Goal: Transaction & Acquisition: Book appointment/travel/reservation

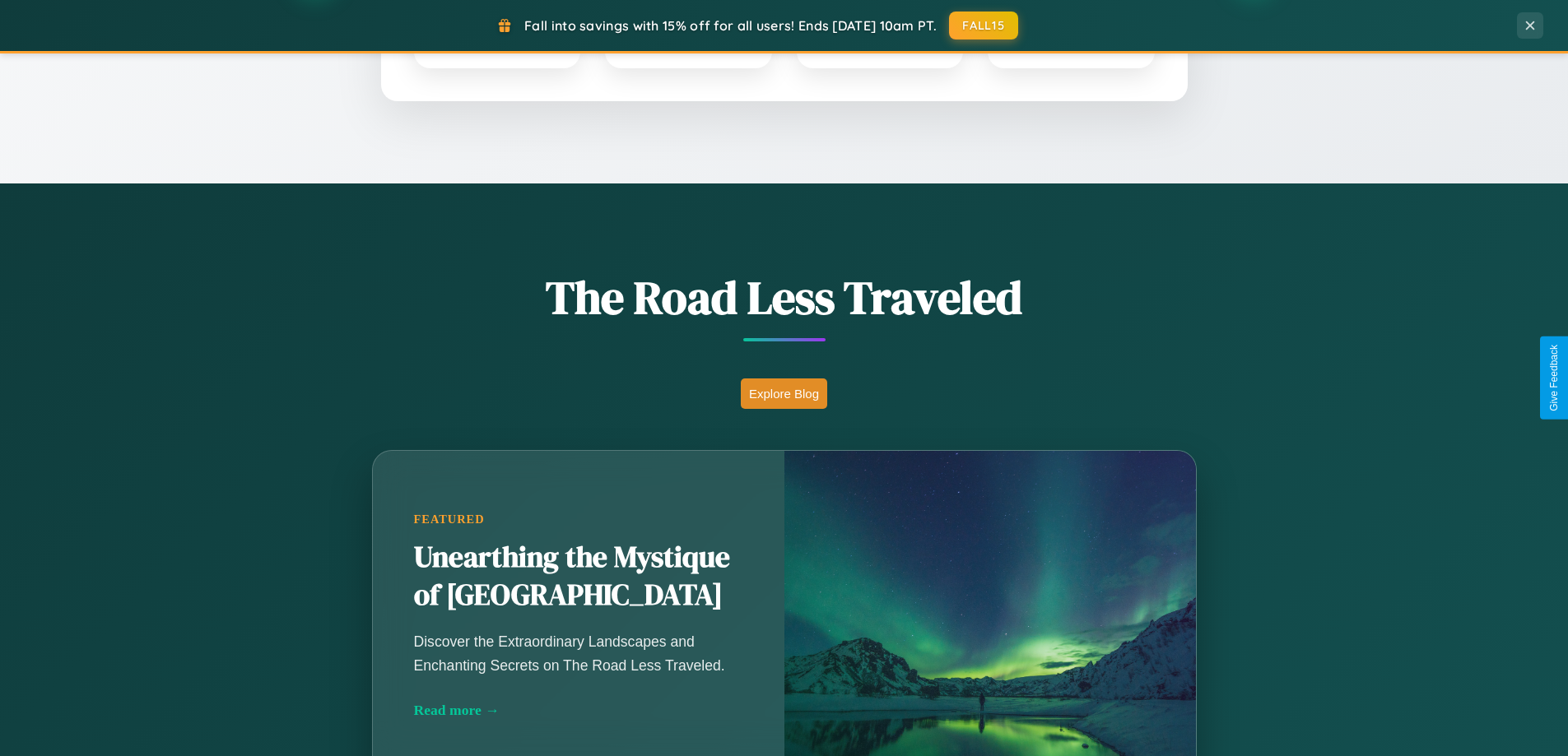
scroll to position [1132, 0]
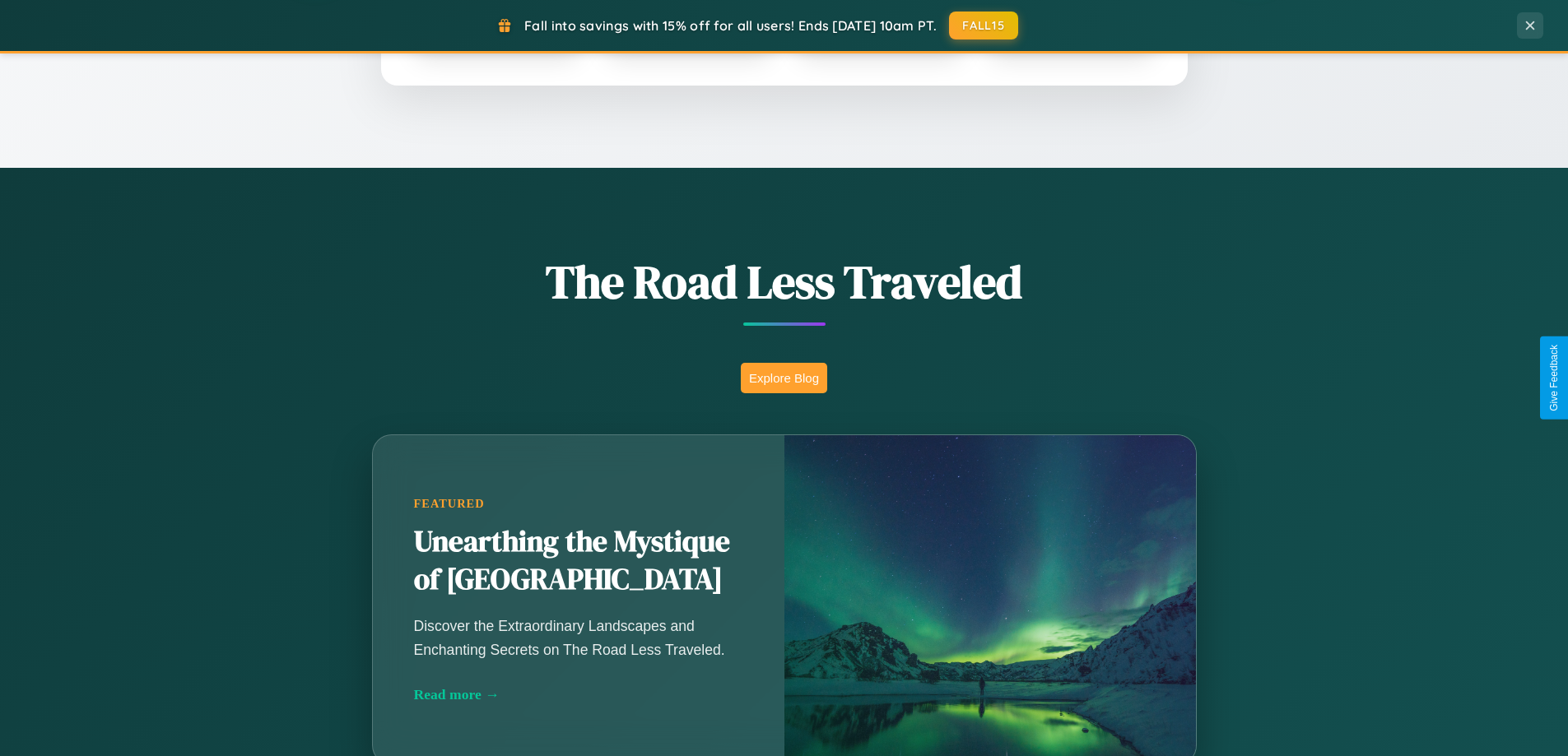
click at [784, 378] on button "Explore Blog" at bounding box center [784, 378] width 87 height 31
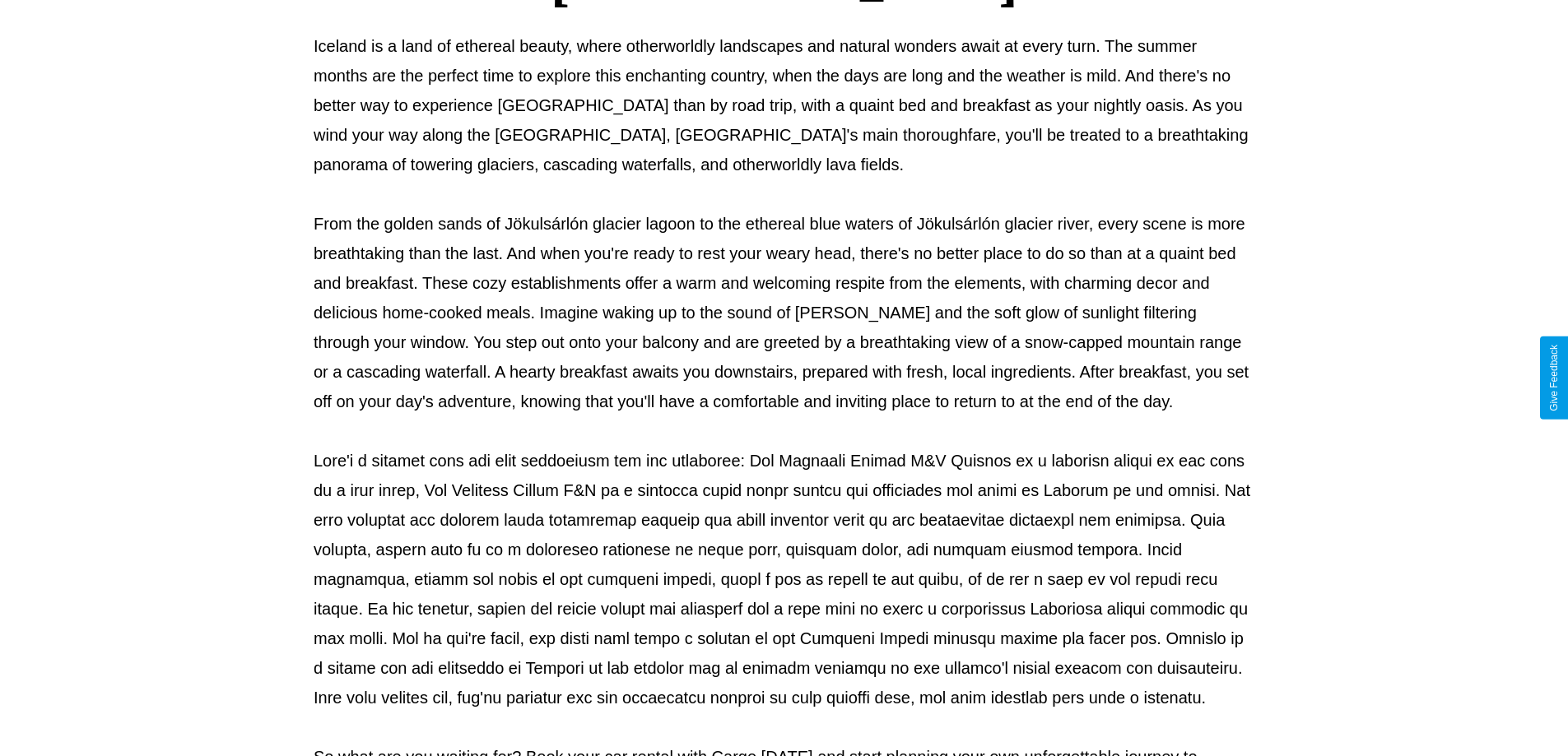
scroll to position [533, 0]
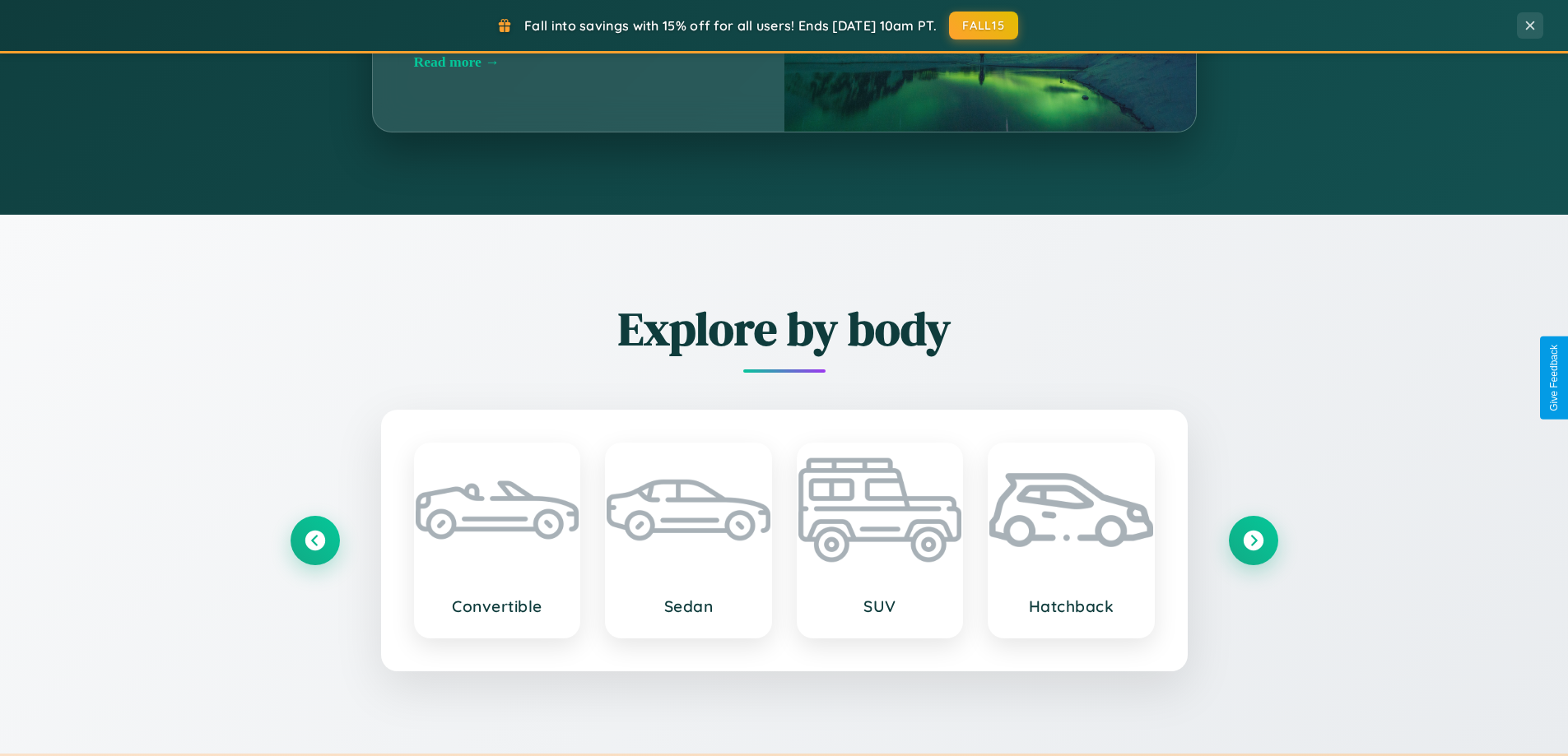
scroll to position [2642, 0]
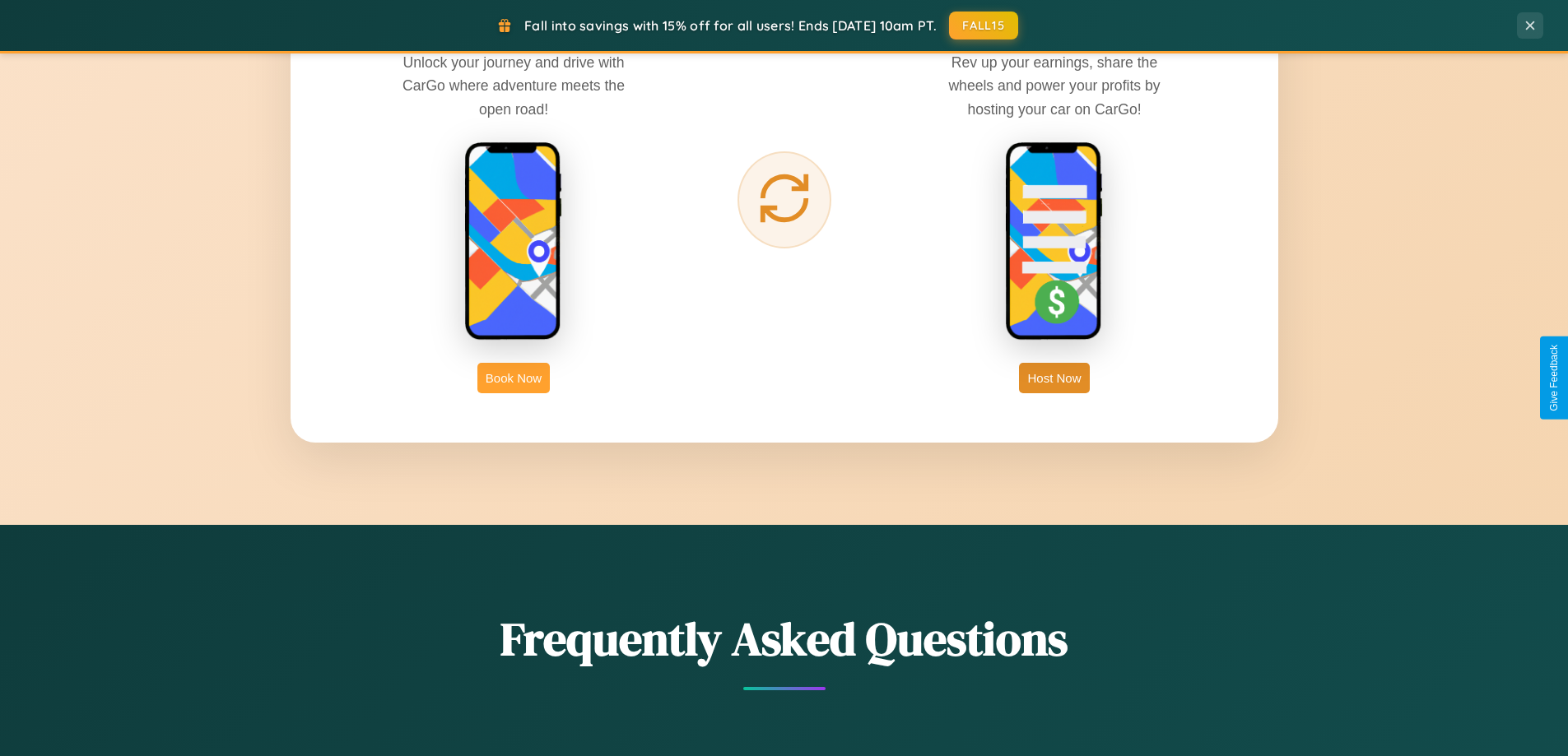
click at [514, 378] on button "Book Now" at bounding box center [513, 378] width 72 height 31
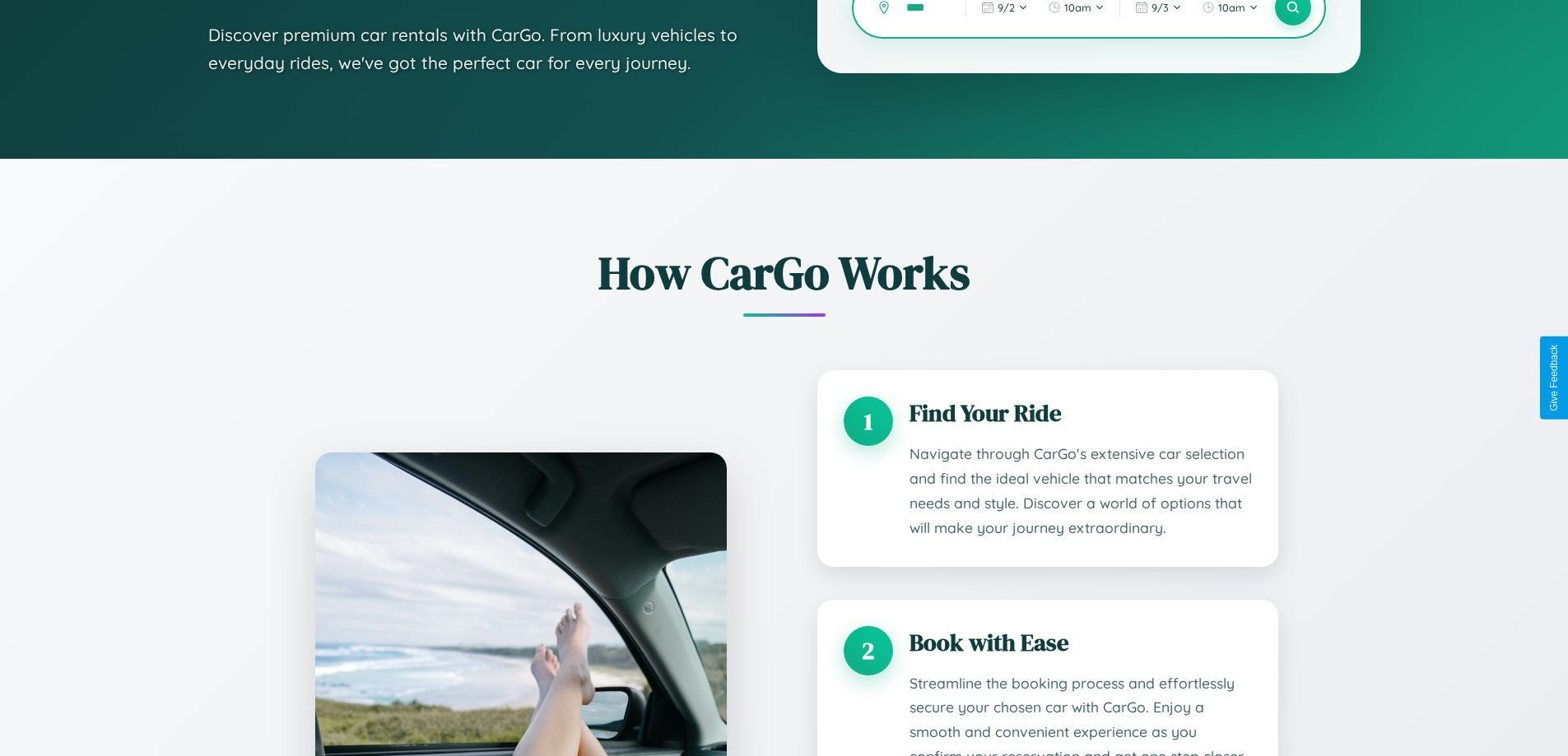
scroll to position [1371, 0]
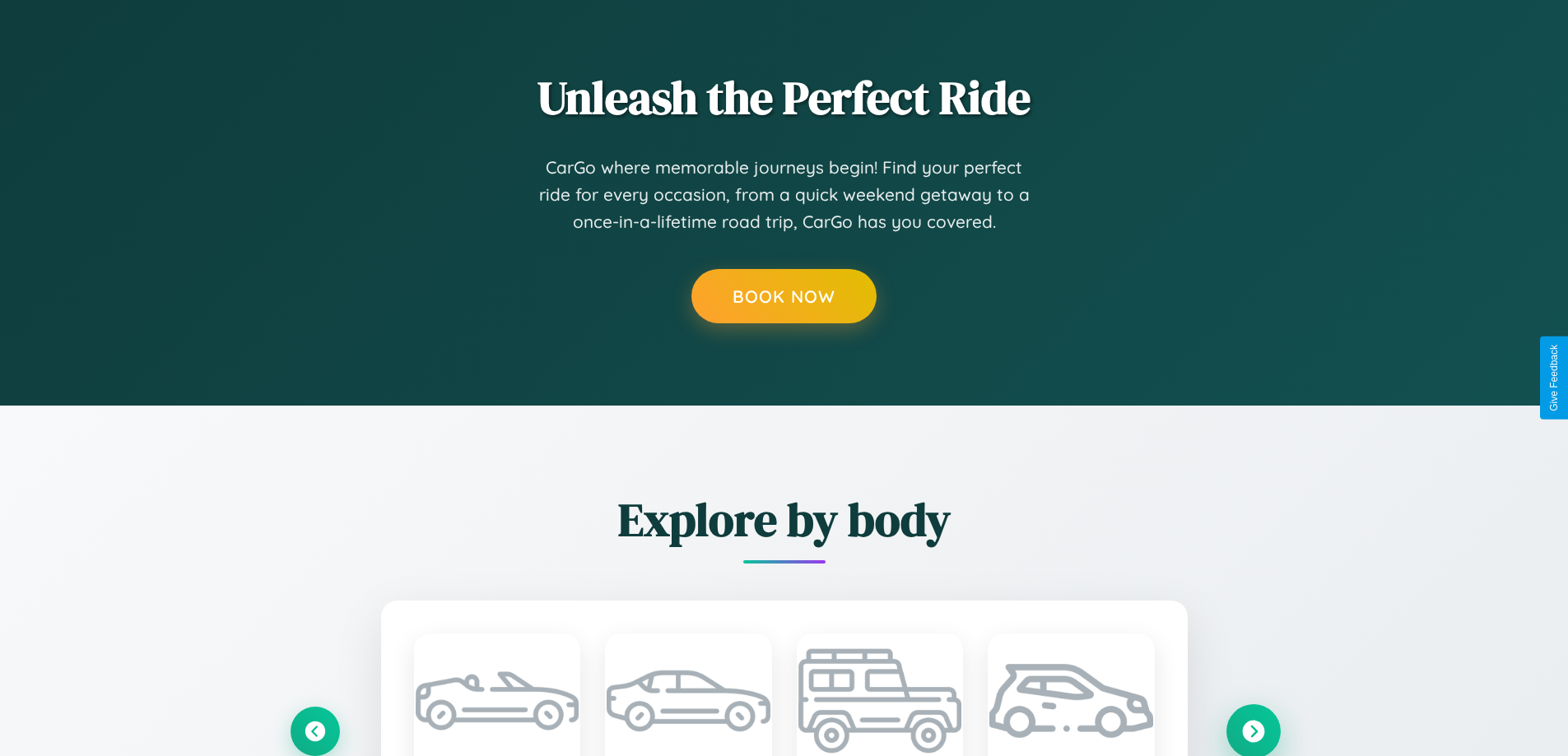
type input "****"
click at [1252, 730] on icon at bounding box center [1252, 731] width 23 height 23
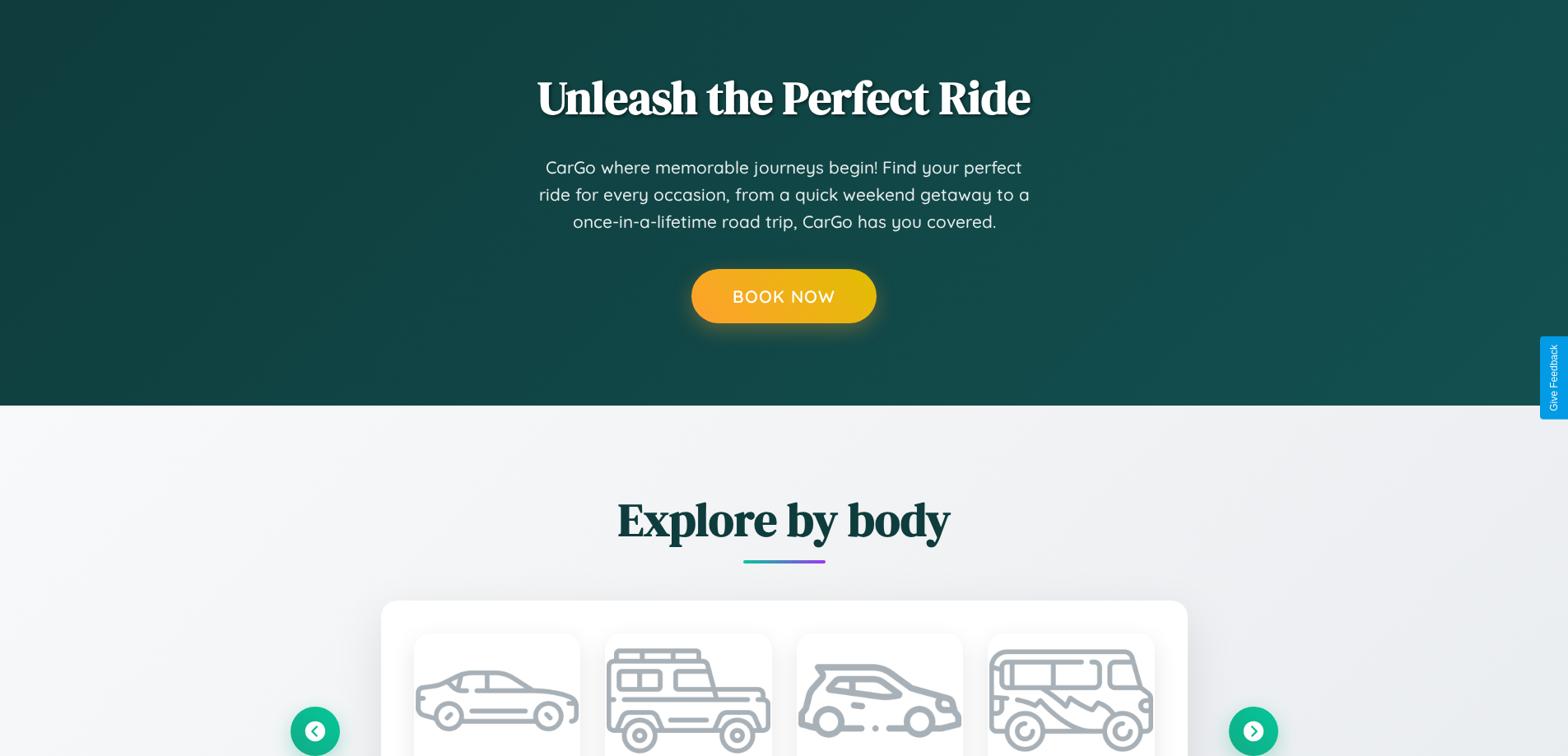
scroll to position [0, 0]
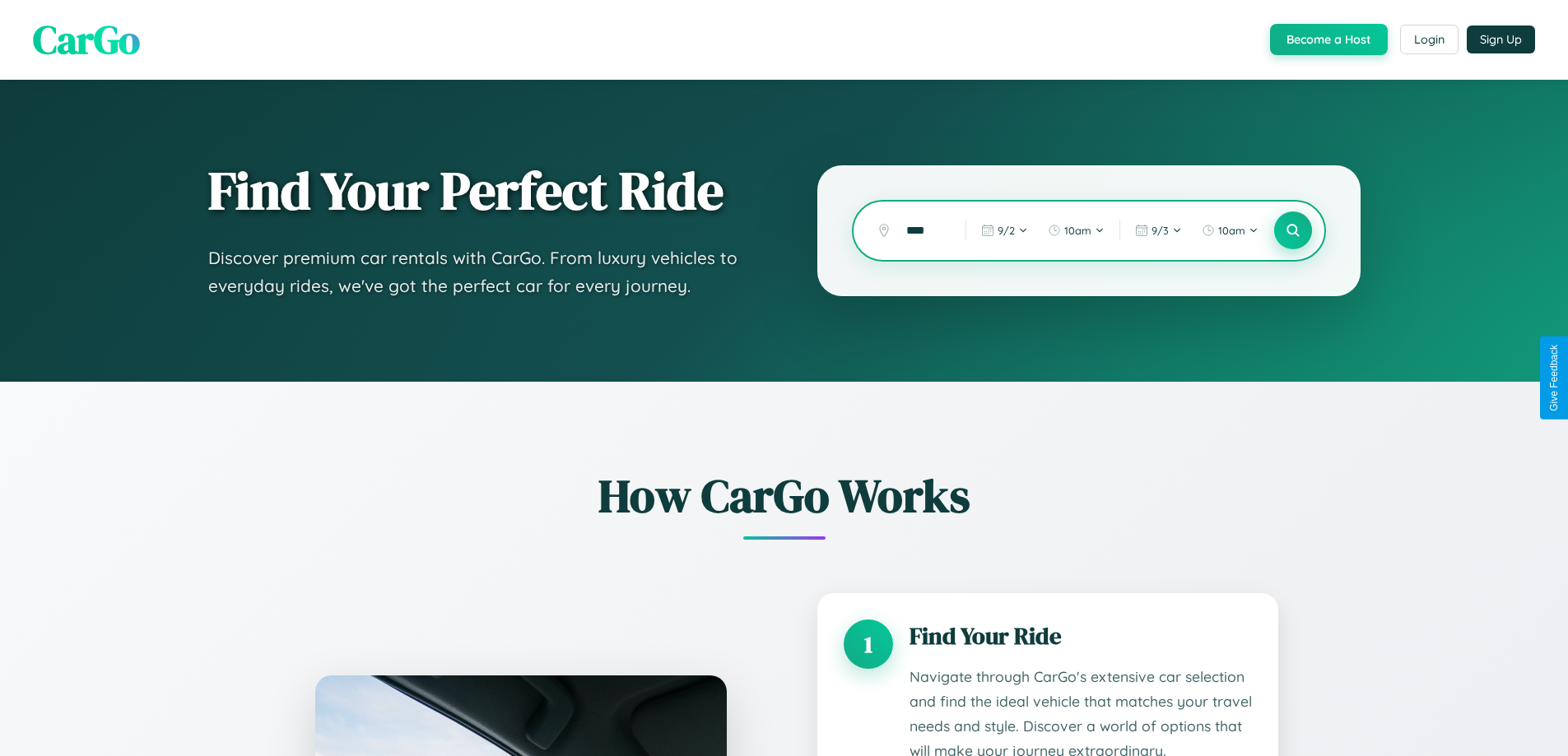
click at [1292, 231] on icon at bounding box center [1292, 230] width 15 height 15
